Goal: Task Accomplishment & Management: Manage account settings

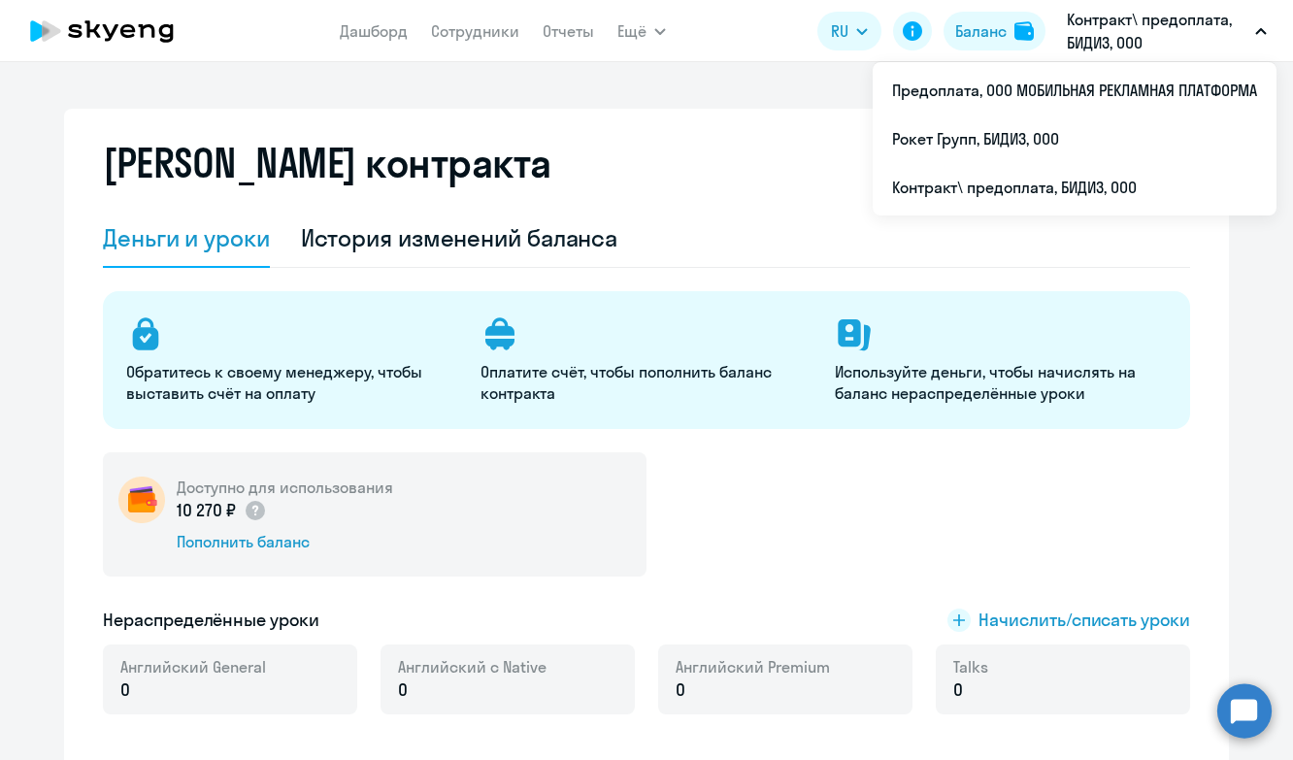
select select "english_adult_not_native_speaker"
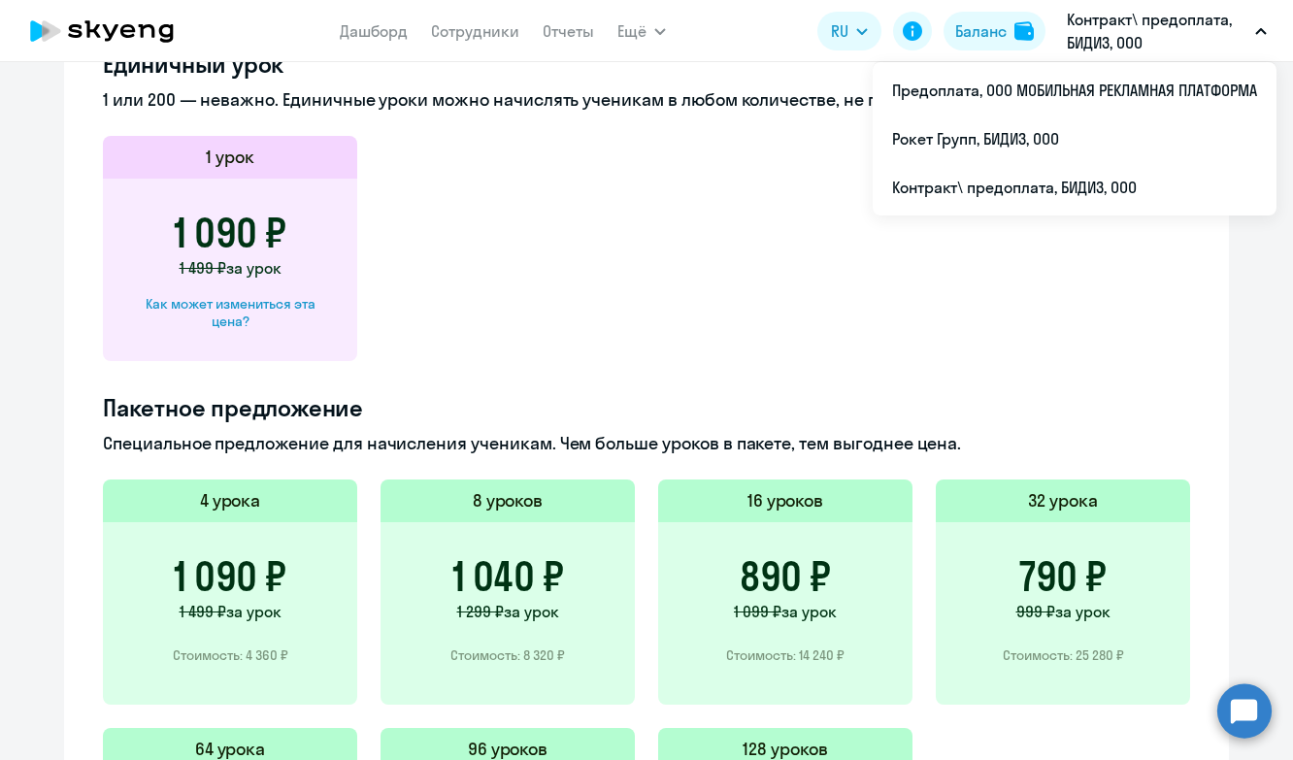
scroll to position [1057, 0]
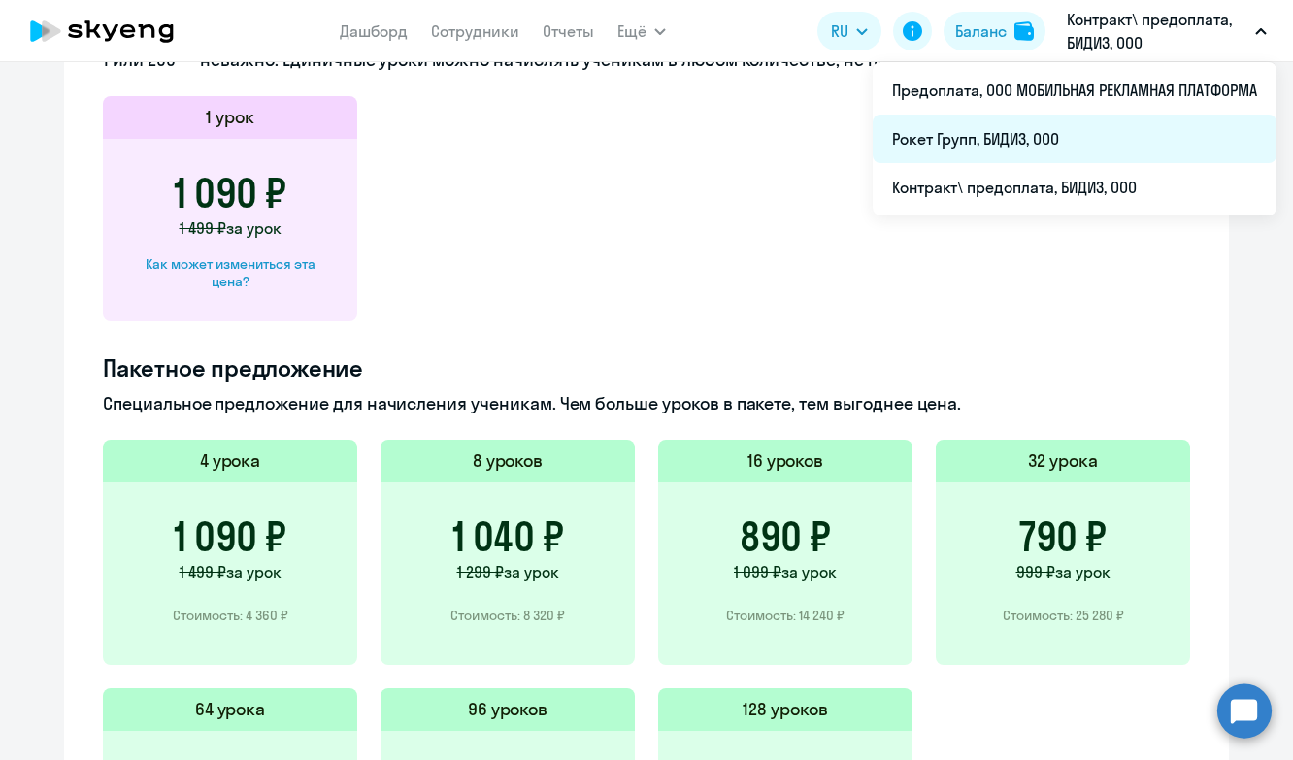
click at [914, 150] on li "Рокет Групп, БИДИЗ, ООО" at bounding box center [1075, 139] width 404 height 49
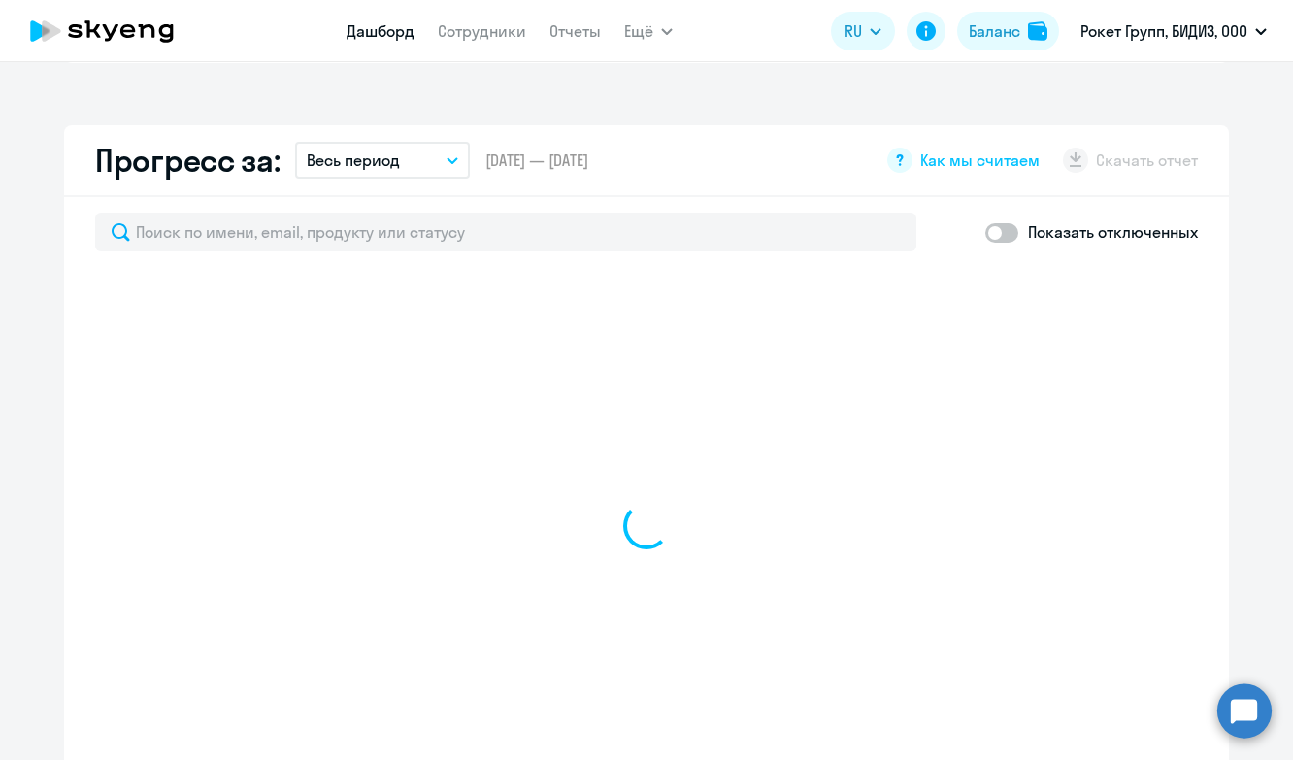
scroll to position [1193, 0]
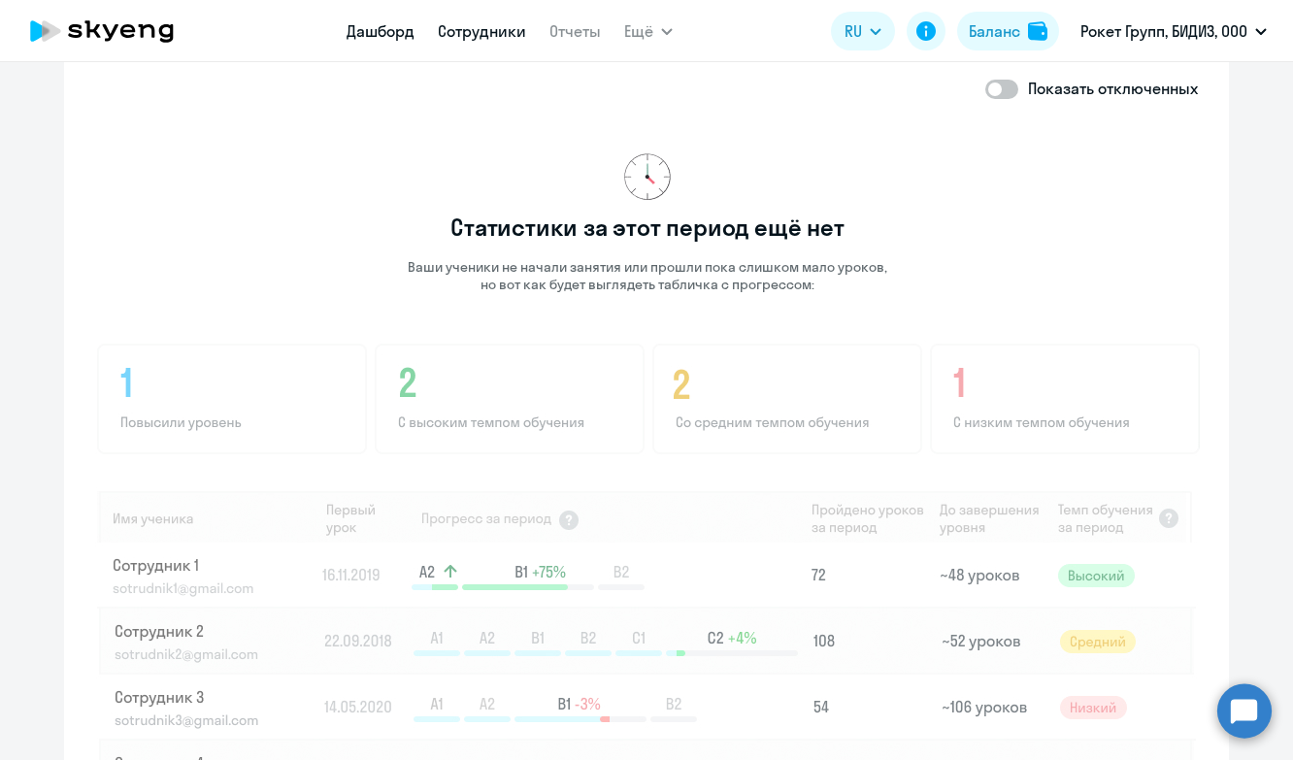
click at [475, 26] on link "Сотрудники" at bounding box center [482, 30] width 88 height 19
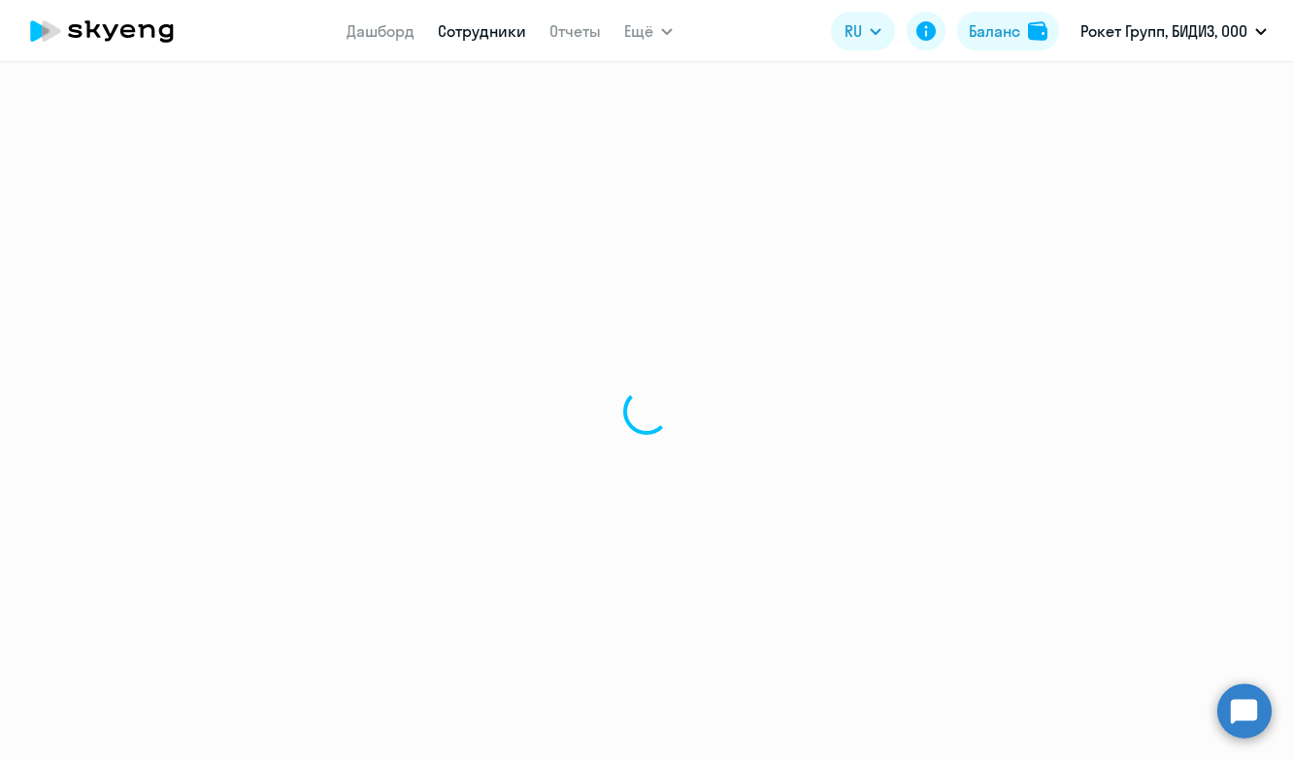
select select "30"
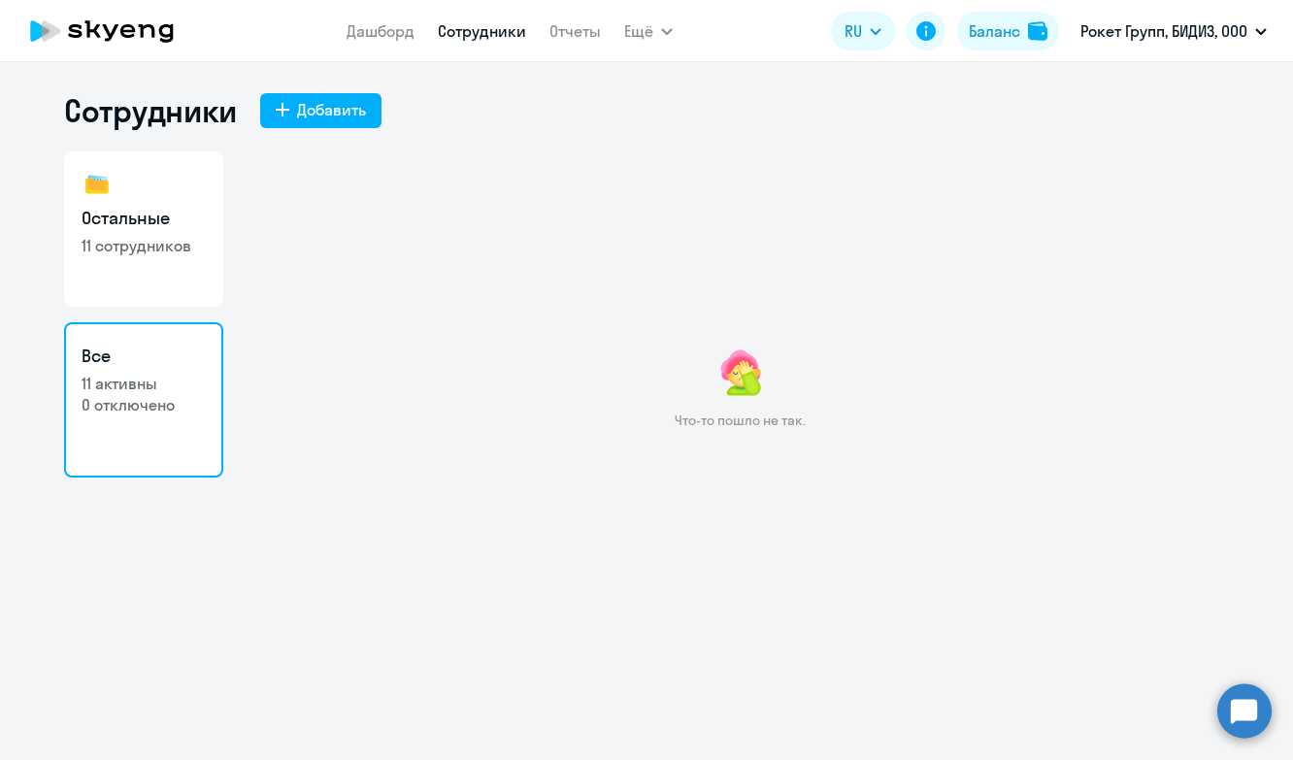
click at [122, 180] on link "Остальные 11 сотрудников" at bounding box center [143, 228] width 159 height 155
select select "30"
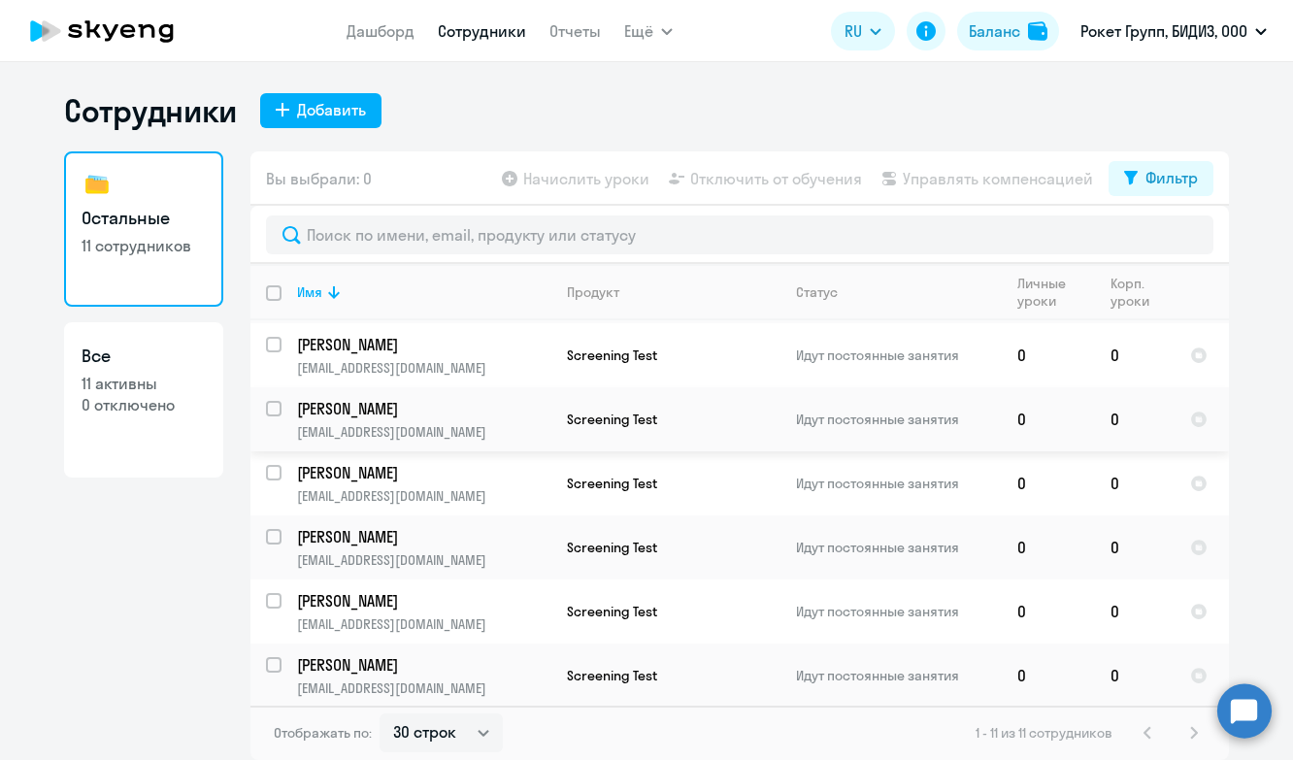
scroll to position [133, 0]
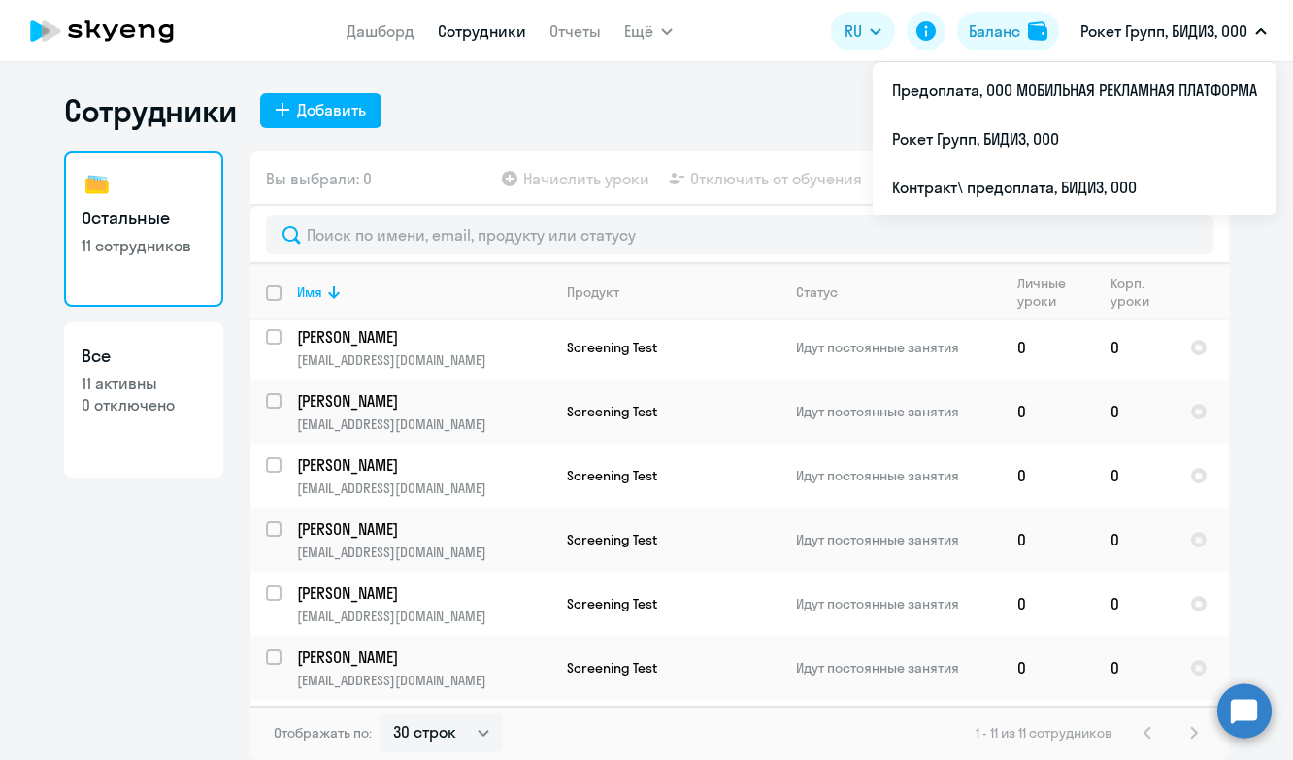
click at [1131, 45] on button "Рокет Групп, БИДИЗ, ООО" at bounding box center [1174, 31] width 206 height 47
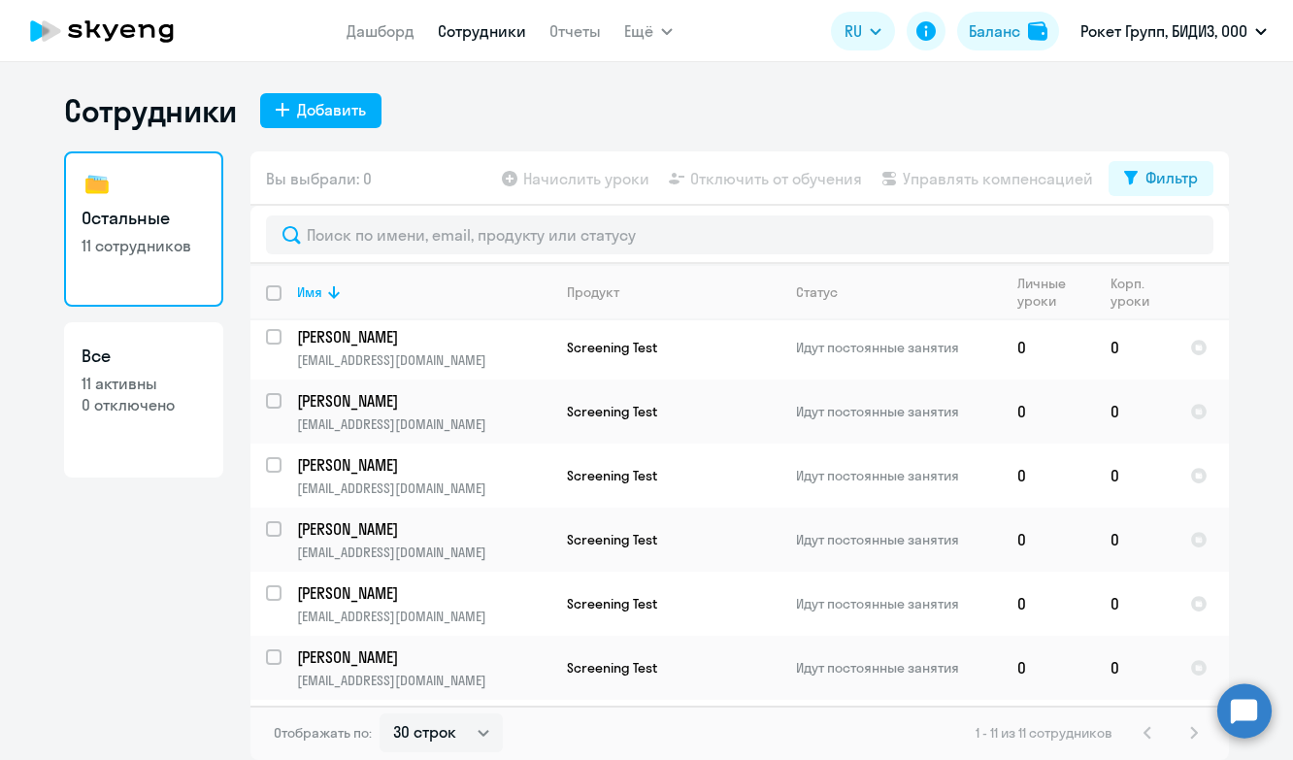
click at [1131, 45] on button "Рокет Групп, БИДИЗ, ООО" at bounding box center [1174, 31] width 206 height 47
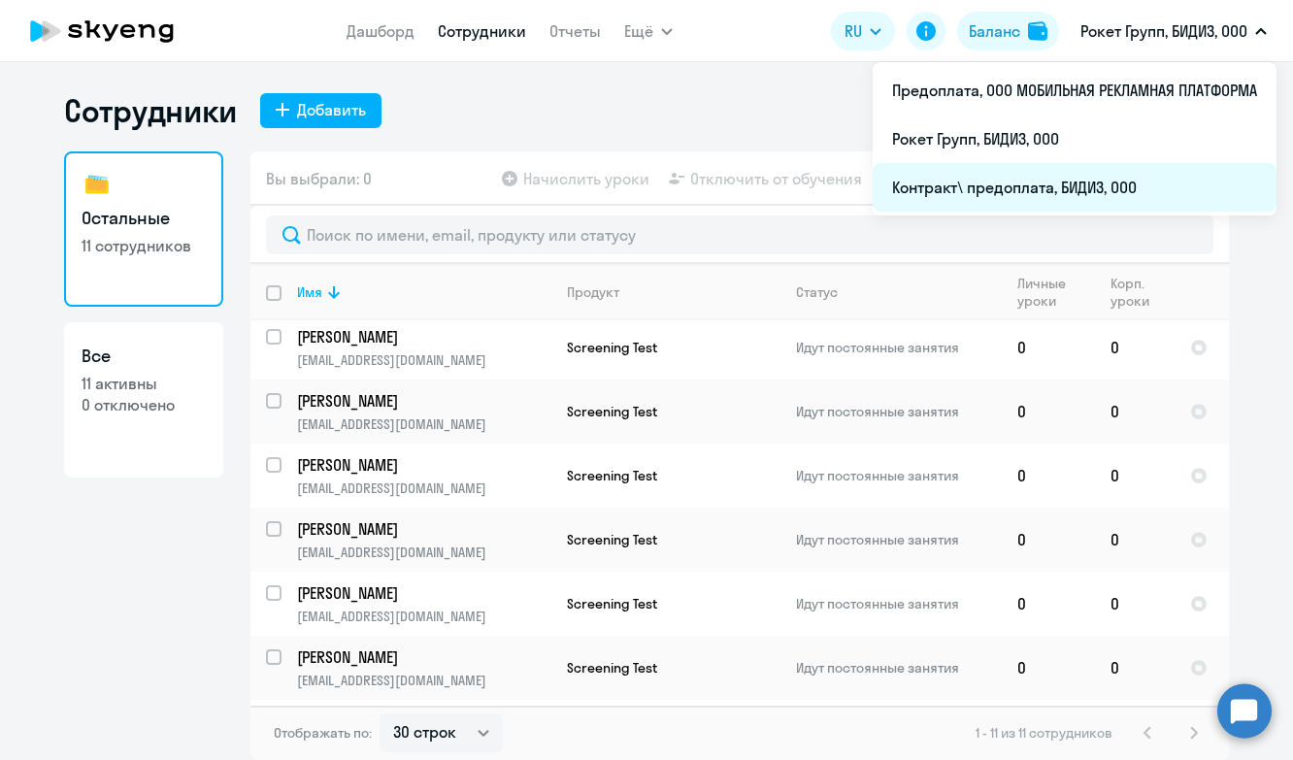
click at [1034, 193] on li "Контракт\ предоплата, БИДИЗ, ООО" at bounding box center [1075, 187] width 404 height 49
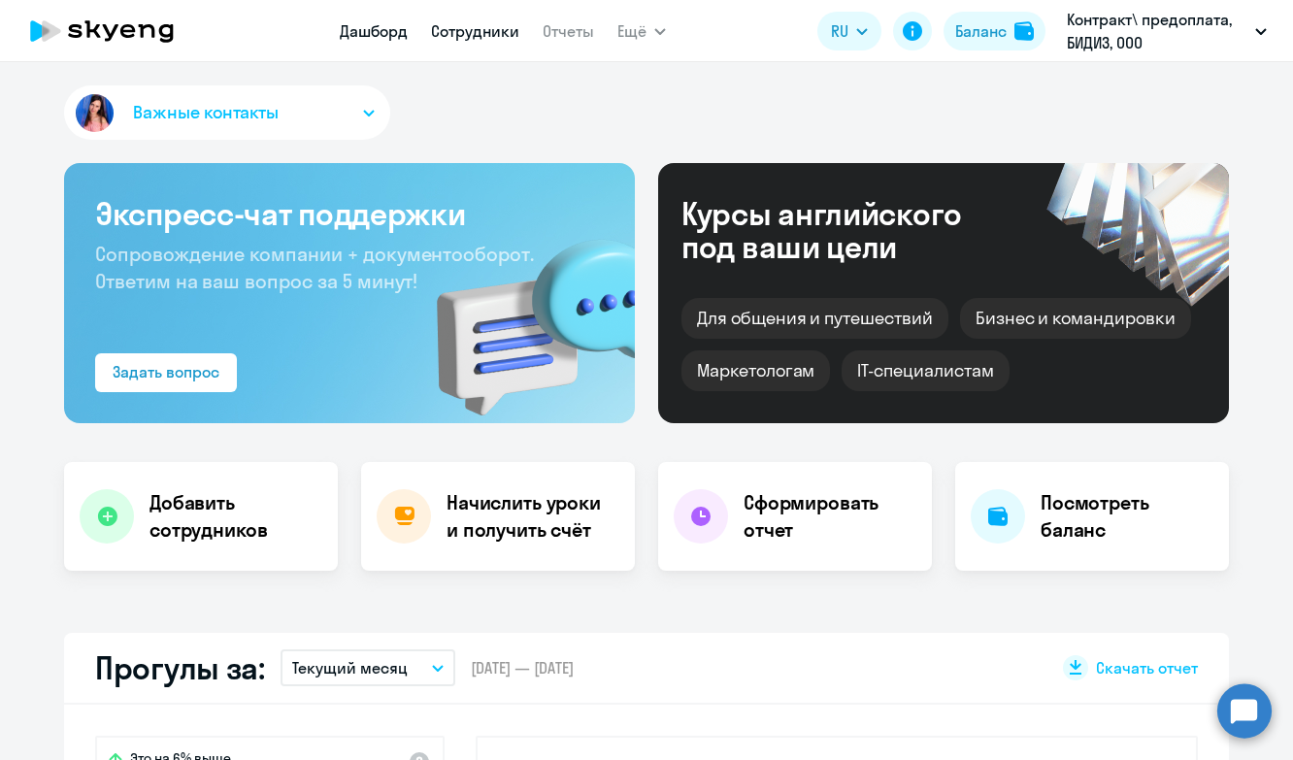
click at [467, 27] on link "Сотрудники" at bounding box center [475, 30] width 88 height 19
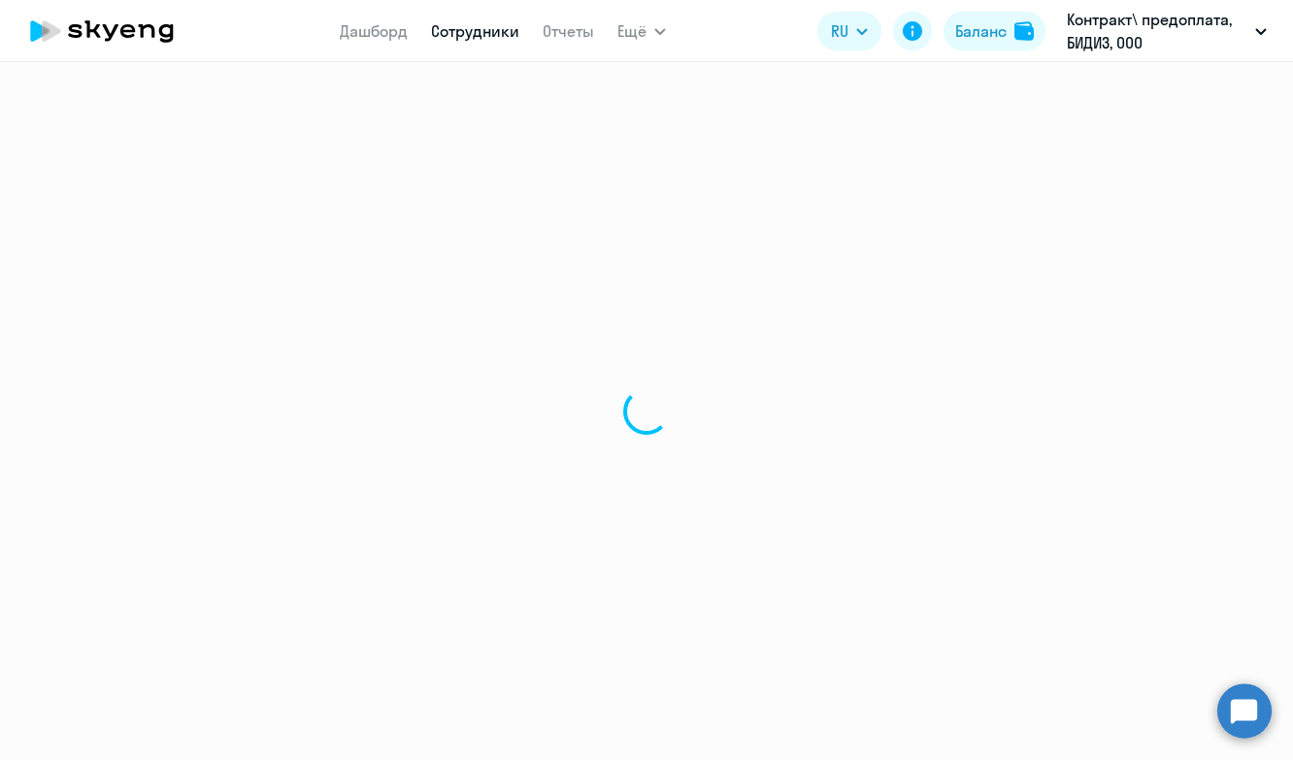
select select "30"
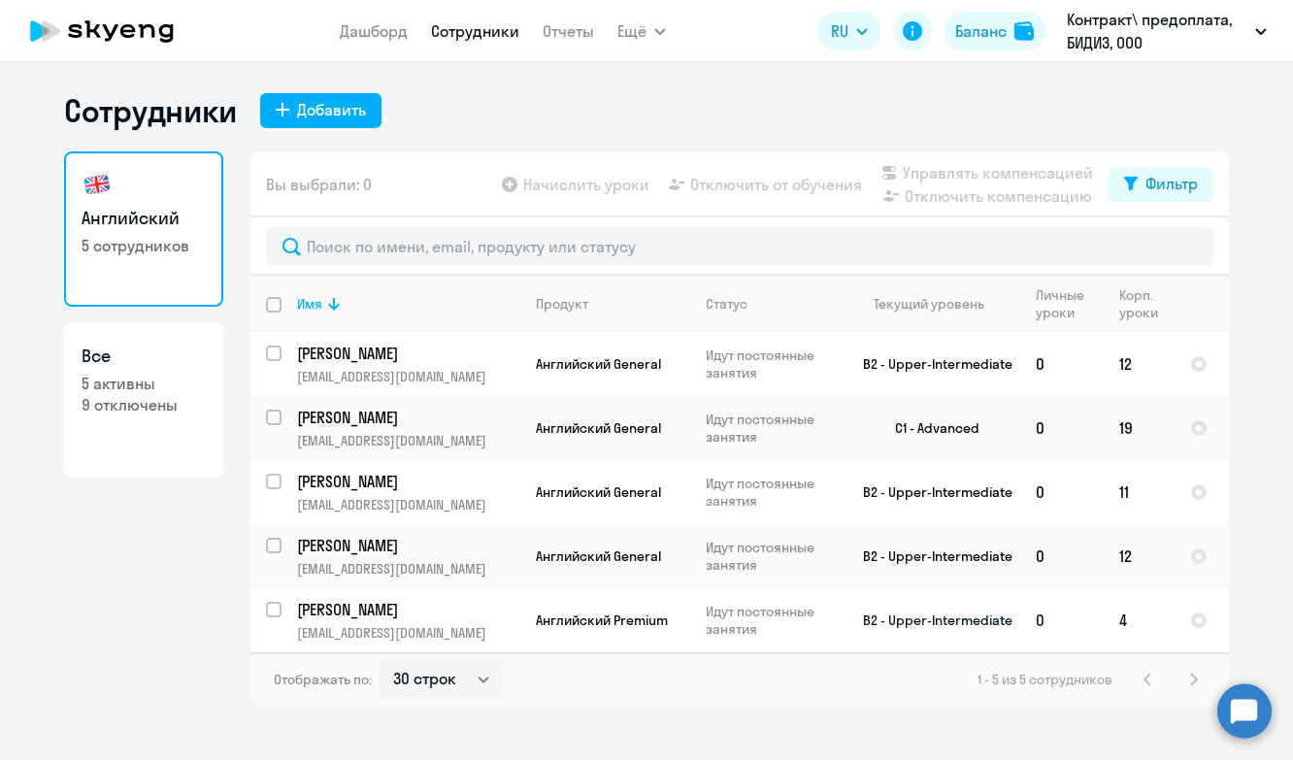
click at [277, 607] on input "select row 22418681" at bounding box center [285, 621] width 39 height 39
checkbox input "true"
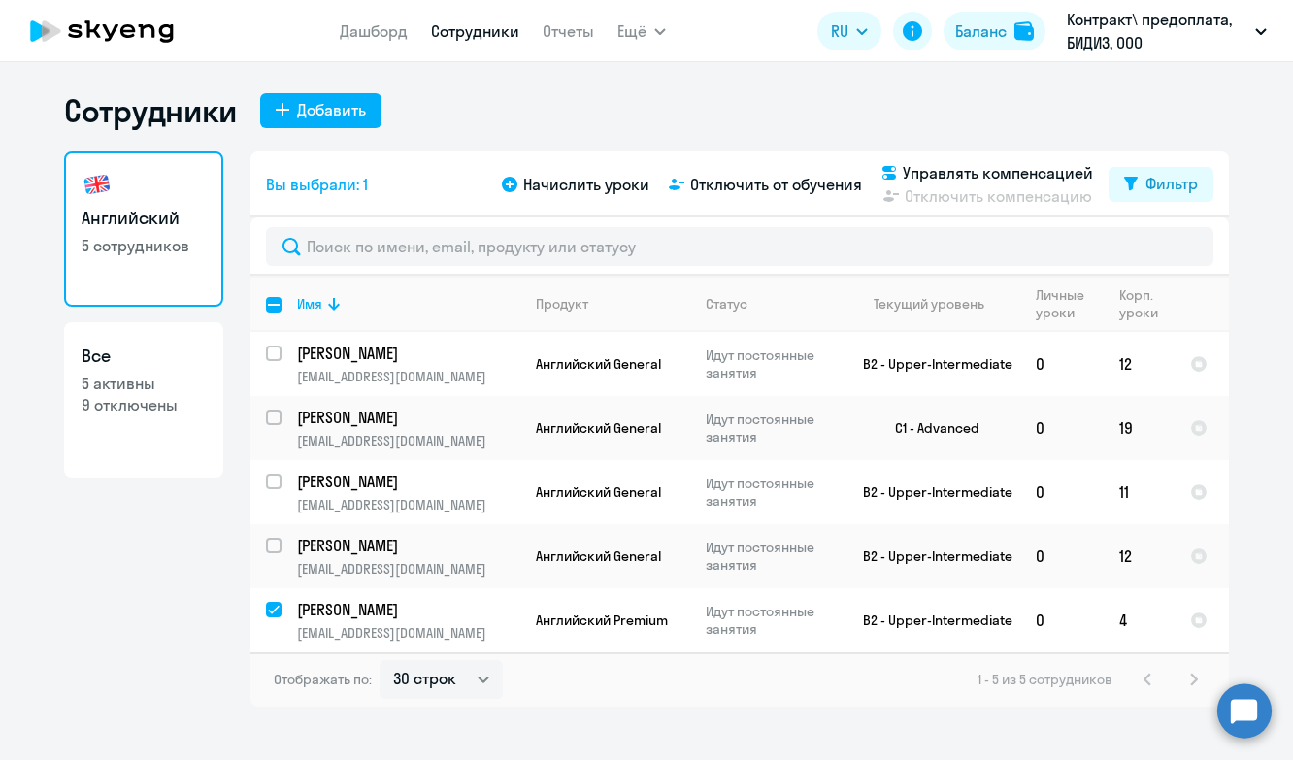
click at [954, 92] on div "Сотрудники Добавить" at bounding box center [646, 110] width 1165 height 39
